Goal: Navigation & Orientation: Find specific page/section

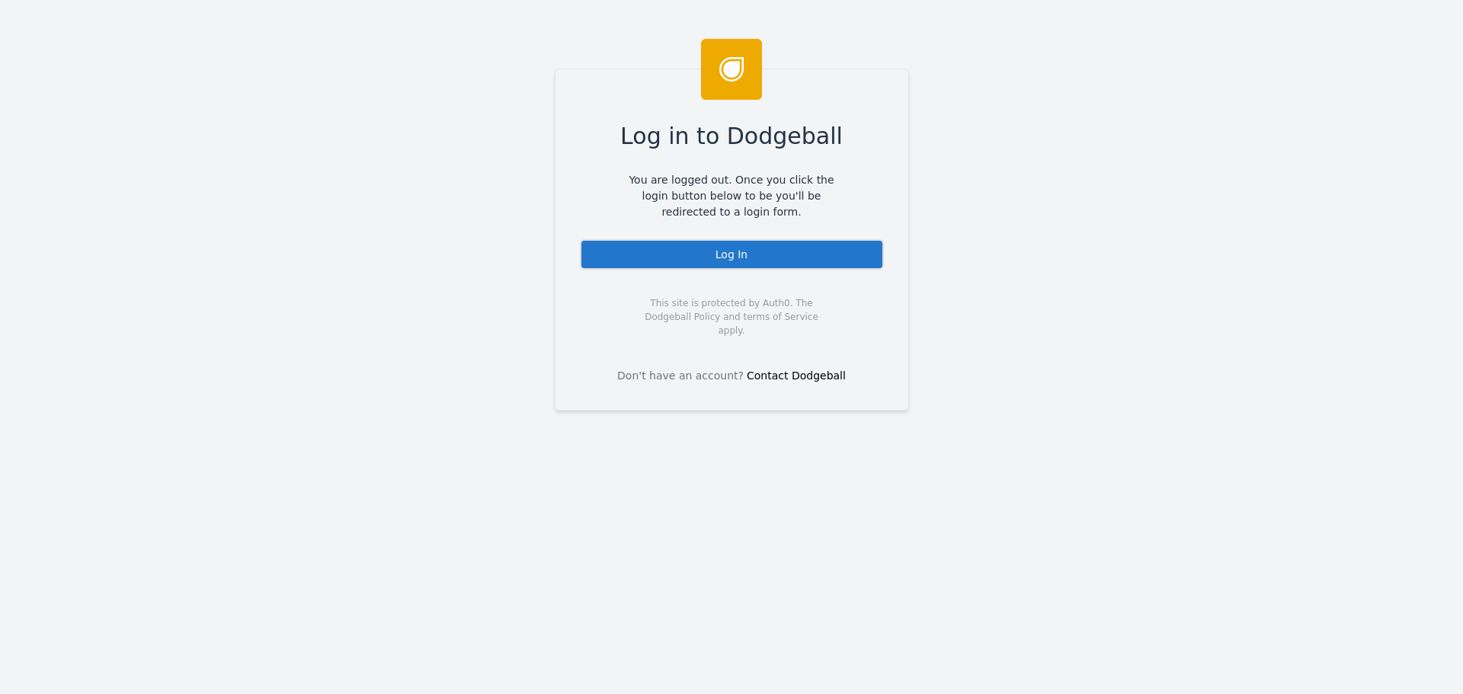
click at [745, 266] on div "Log In" at bounding box center [732, 254] width 304 height 30
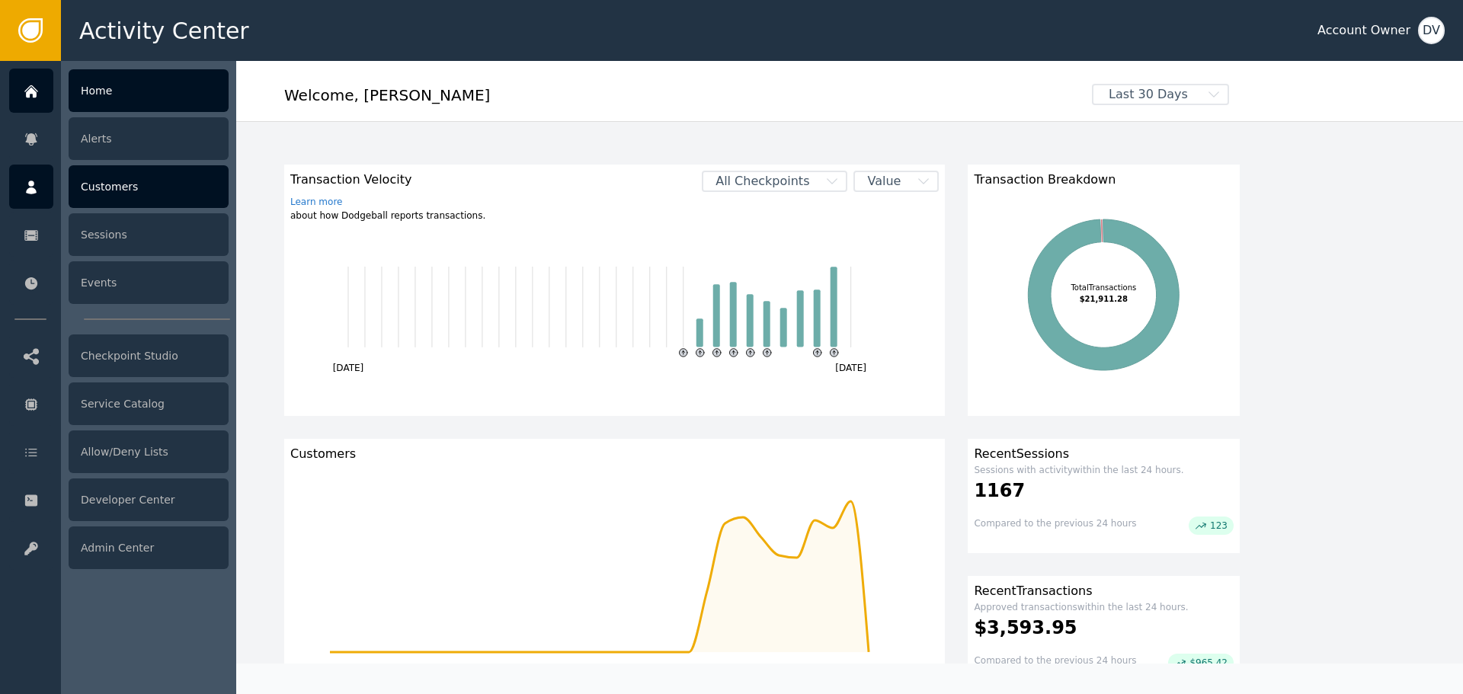
click at [41, 185] on div at bounding box center [31, 187] width 44 height 44
